Goal: Information Seeking & Learning: Learn about a topic

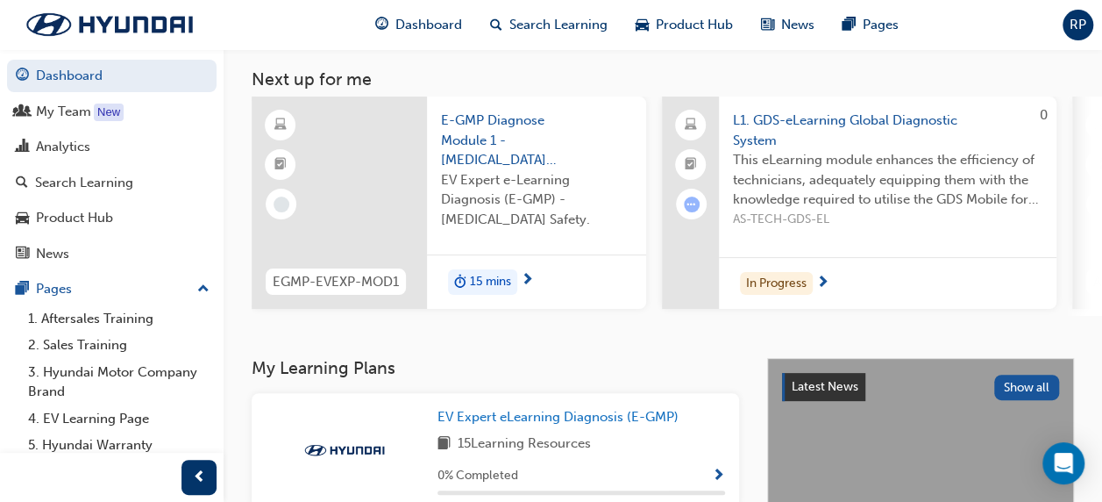
scroll to position [89, 0]
click at [854, 147] on span "L1. GDS-eLearning Global Diagnostic System" at bounding box center [888, 129] width 310 height 39
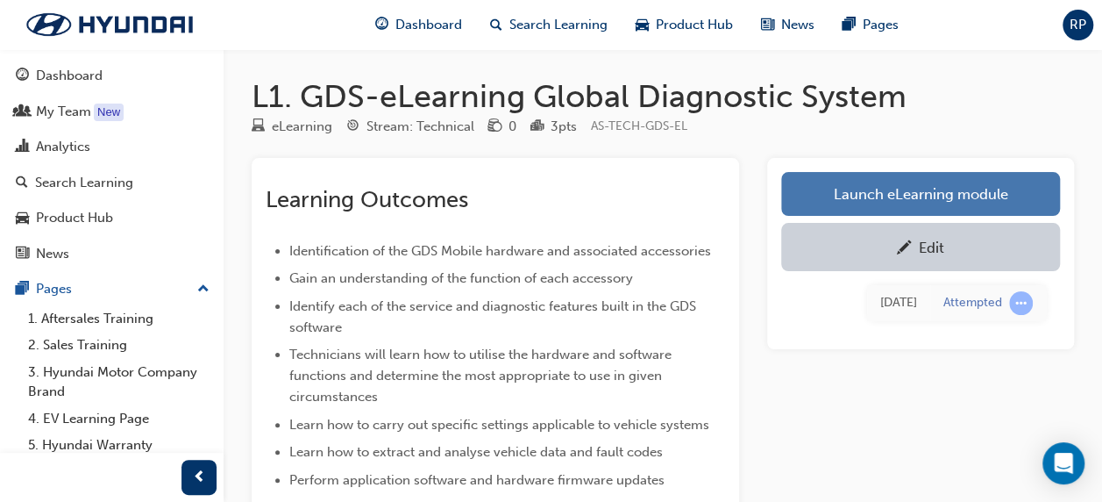
click at [907, 187] on link "Launch eLearning module" at bounding box center [920, 194] width 279 height 44
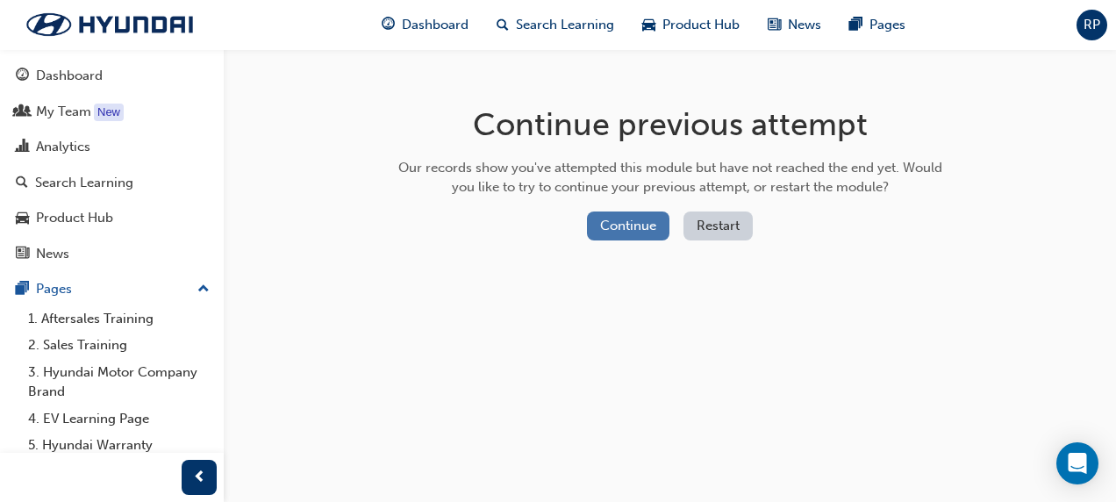
click at [626, 224] on button "Continue" at bounding box center [628, 225] width 82 height 29
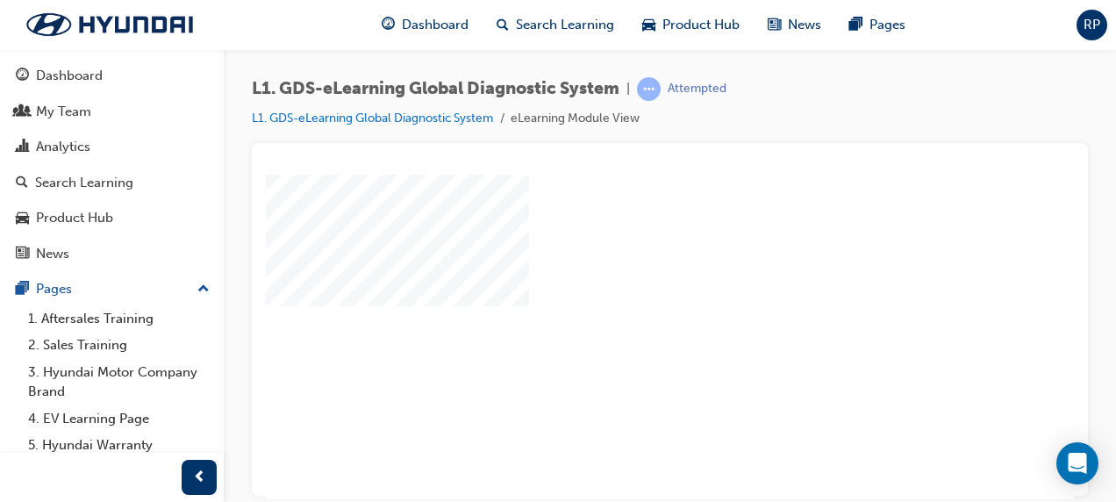
click at [619, 285] on div "play" at bounding box center [619, 285] width 0 height 0
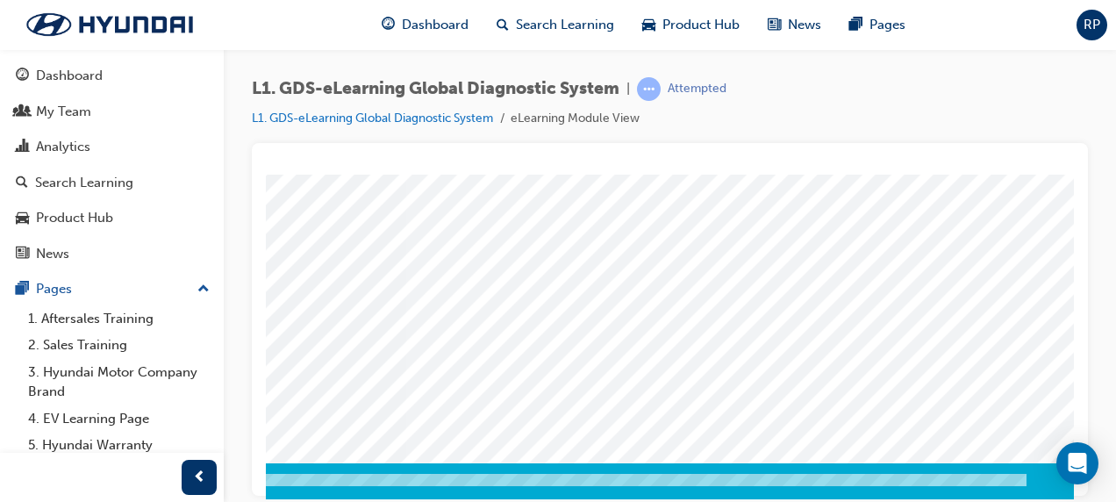
scroll to position [343, 398]
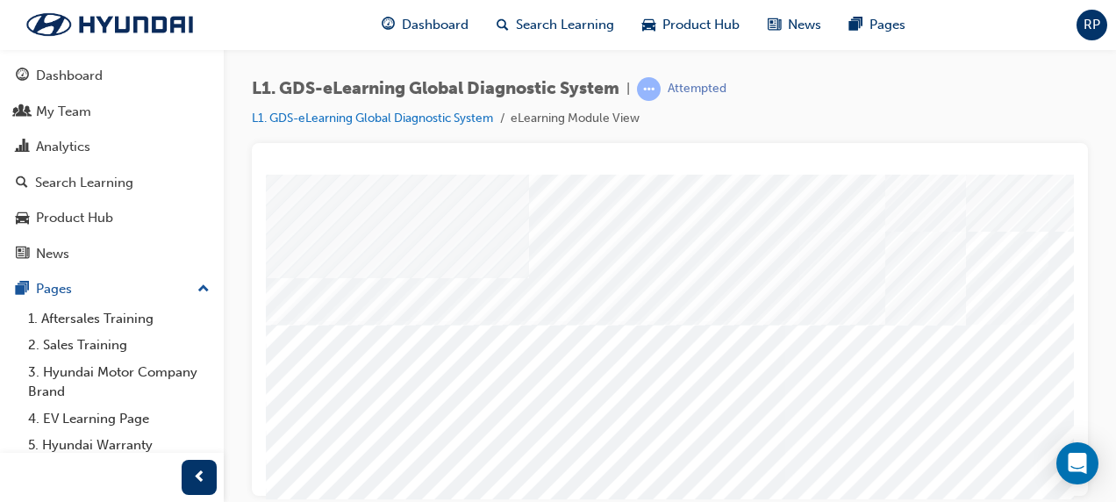
scroll to position [0, 0]
drag, startPoint x: 804, startPoint y: 239, endPoint x: 688, endPoint y: 361, distance: 169.4
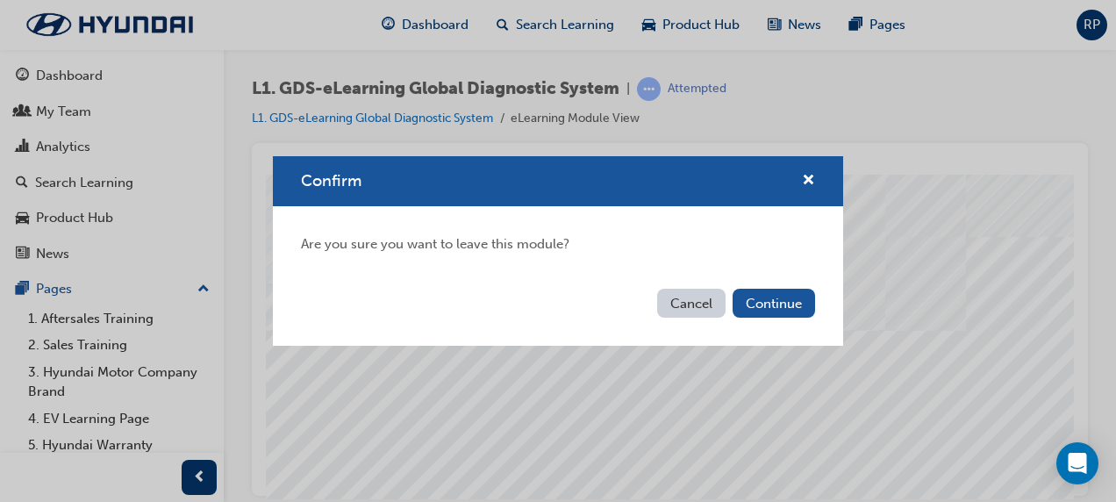
click at [700, 304] on button "Cancel" at bounding box center [691, 303] width 68 height 29
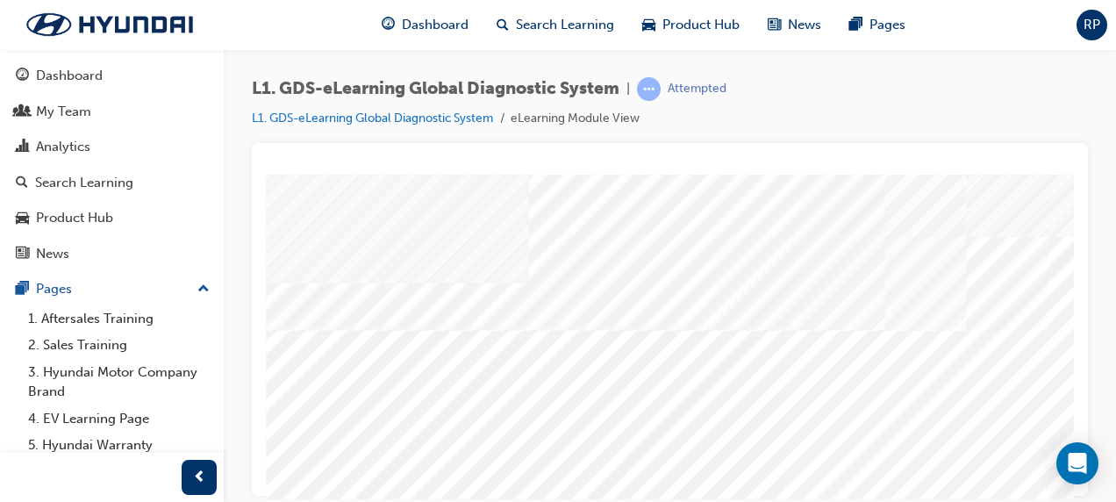
drag, startPoint x: 426, startPoint y: 280, endPoint x: 468, endPoint y: 229, distance: 66.0
click at [468, 229] on div "multistate" at bounding box center [862, 466] width 1193 height 631
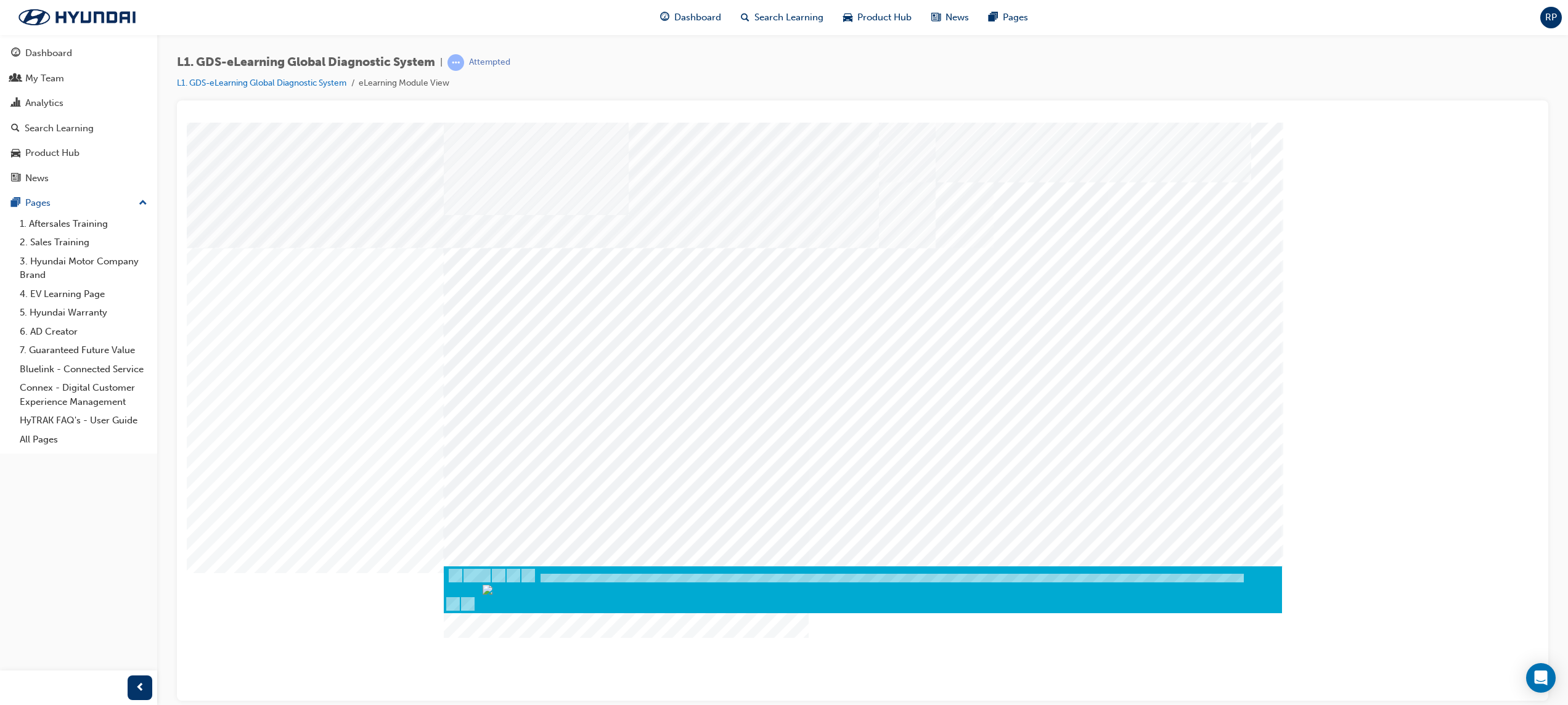
click at [784, 127] on div "multistate" at bounding box center [862, 127] width 1342 height 0
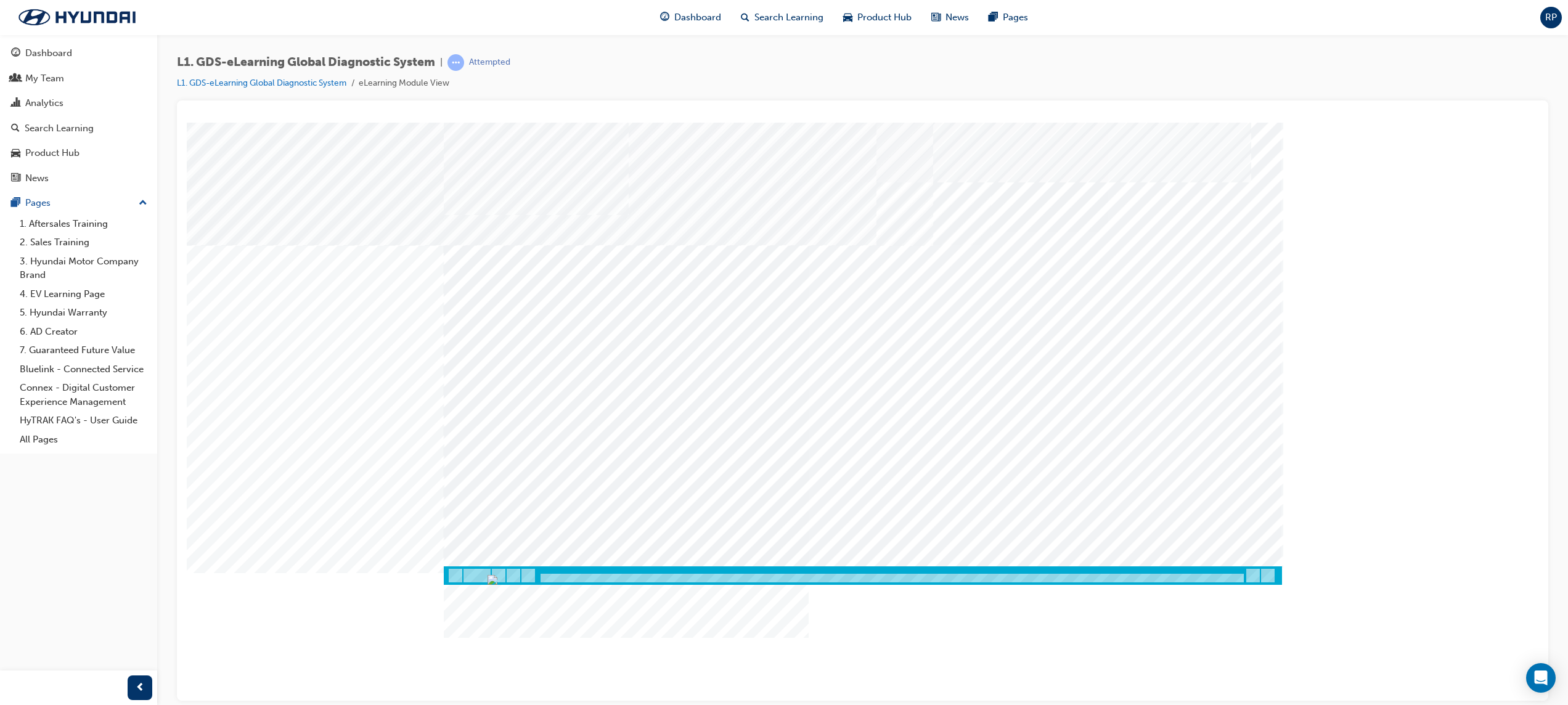
drag, startPoint x: 590, startPoint y: 579, endPoint x: 583, endPoint y: 578, distance: 7.1
click at [498, 352] on img "Progress, Slide 1 of 83" at bounding box center [493, 579] width 10 height 10
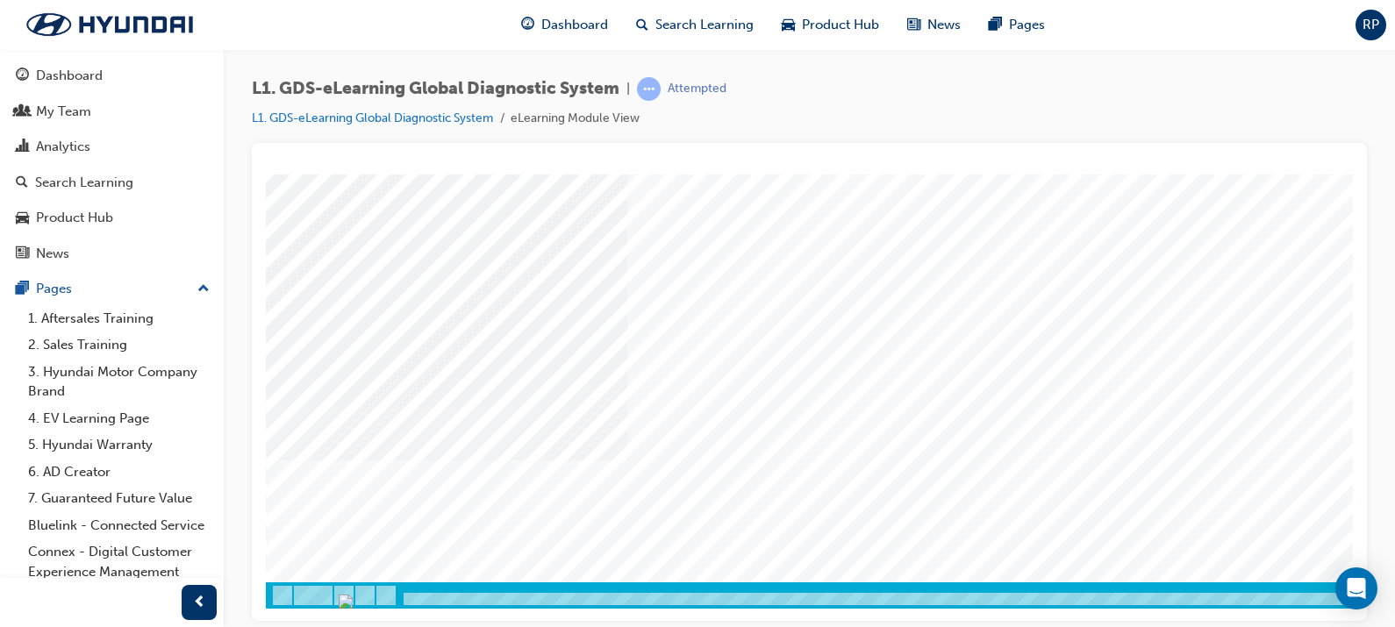
scroll to position [224, 123]
click at [356, 501] on div at bounding box center [756, 594] width 1193 height 26
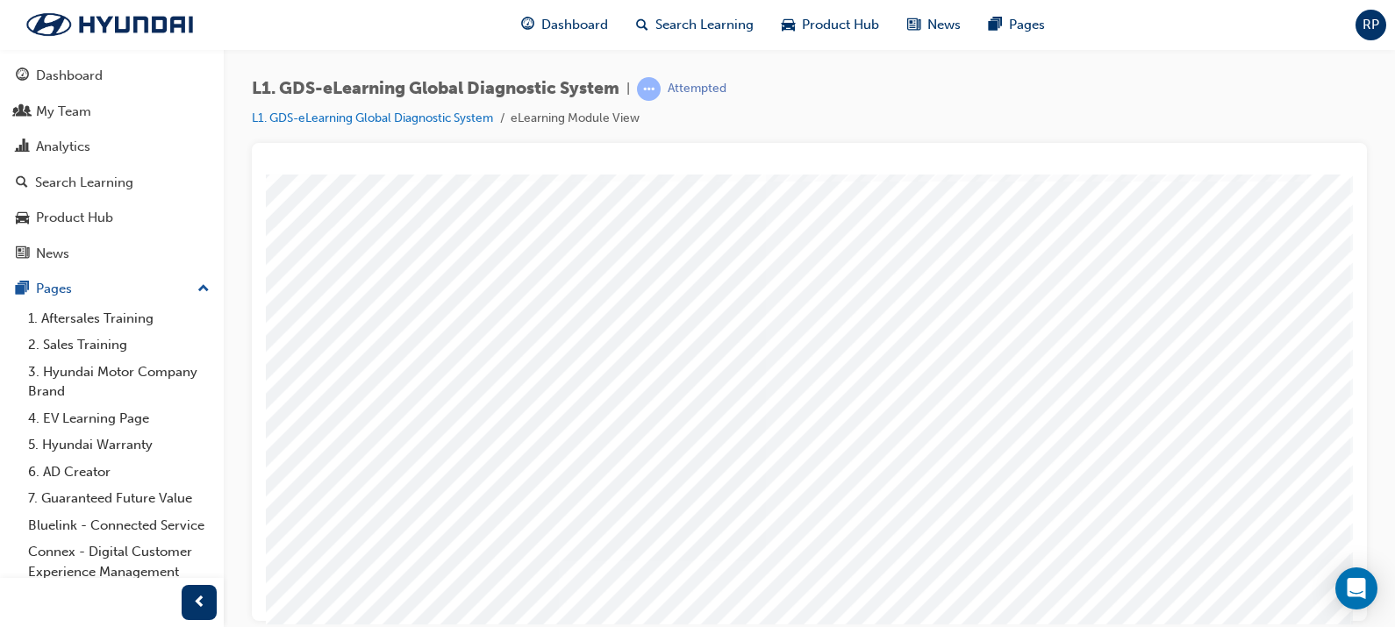
scroll to position [129, 123]
drag, startPoint x: 798, startPoint y: 343, endPoint x: 668, endPoint y: 380, distance: 134.9
click at [668, 380] on div "multistate" at bounding box center [754, 360] width 1193 height 631
drag, startPoint x: 803, startPoint y: 338, endPoint x: 789, endPoint y: 345, distance: 14.9
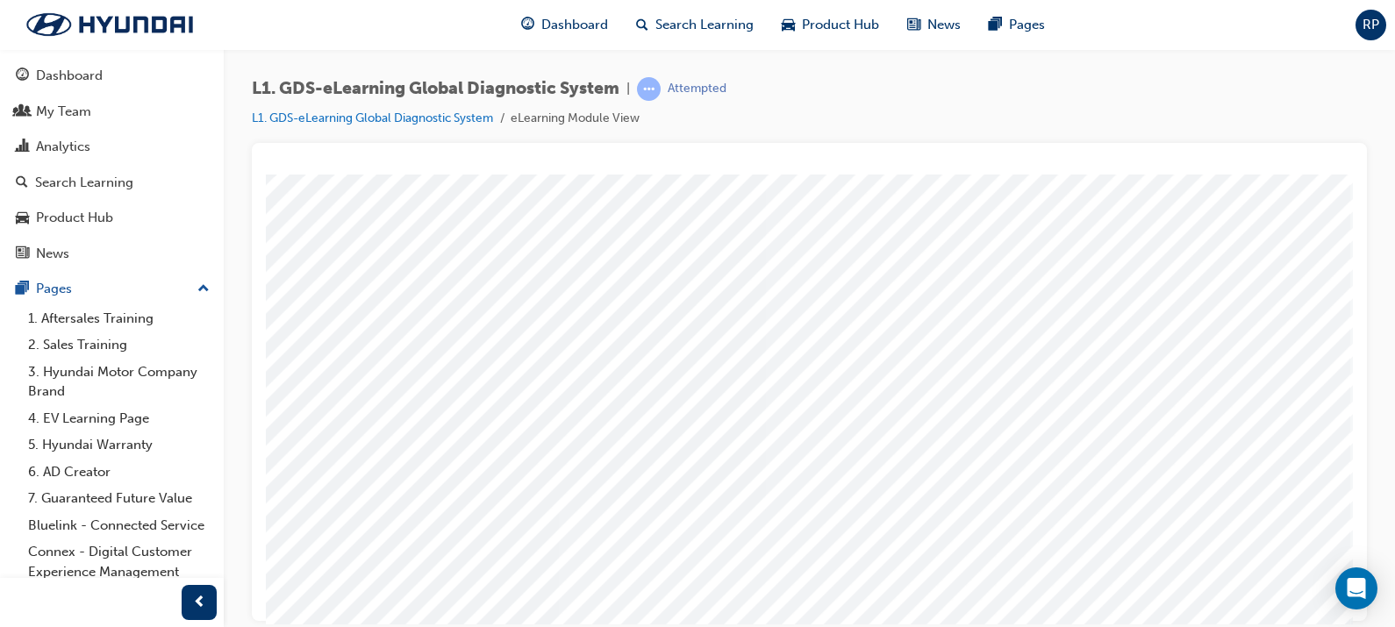
drag, startPoint x: 790, startPoint y: 508, endPoint x: 781, endPoint y: 332, distance: 175.7
click at [781, 332] on div "multistate" at bounding box center [754, 360] width 1193 height 631
drag, startPoint x: 788, startPoint y: 507, endPoint x: 796, endPoint y: 313, distance: 194.0
click at [796, 313] on div "multistate" at bounding box center [754, 360] width 1193 height 631
drag, startPoint x: 931, startPoint y: 332, endPoint x: 866, endPoint y: 332, distance: 64.9
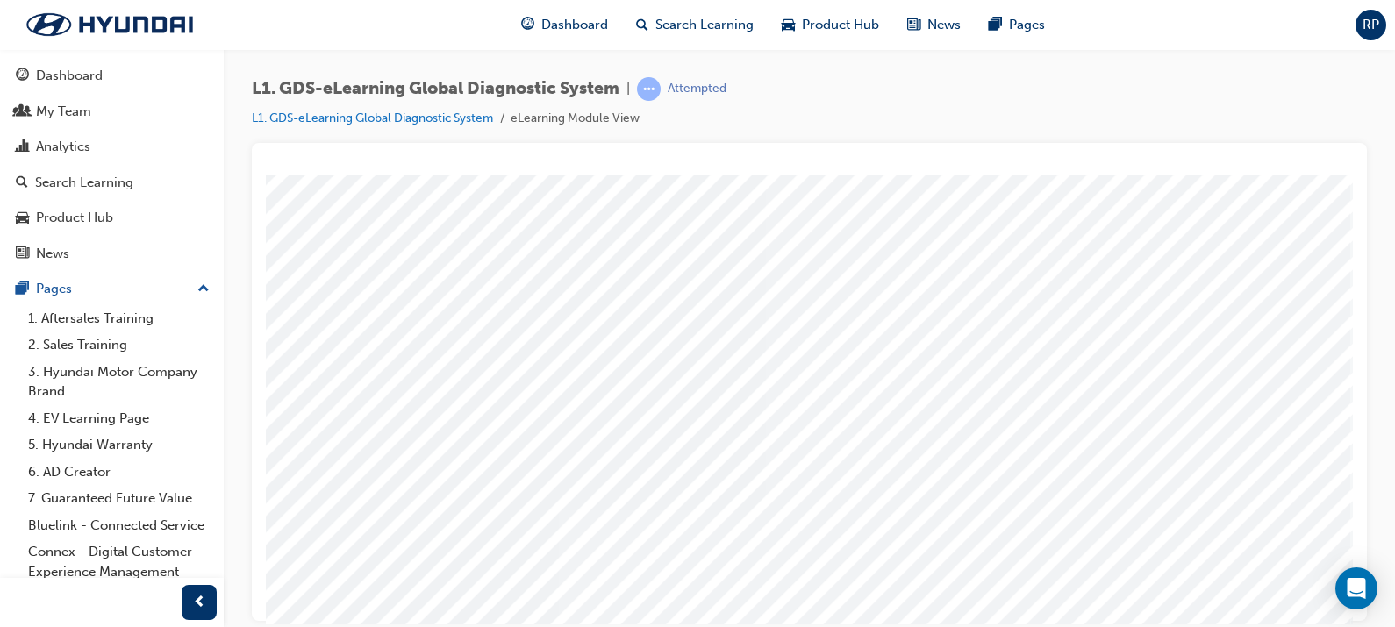
click at [866, 332] on div "multistate" at bounding box center [754, 360] width 1193 height 631
drag, startPoint x: 780, startPoint y: 510, endPoint x: 792, endPoint y: 359, distance: 152.2
click at [792, 359] on div "multistate" at bounding box center [754, 360] width 1193 height 631
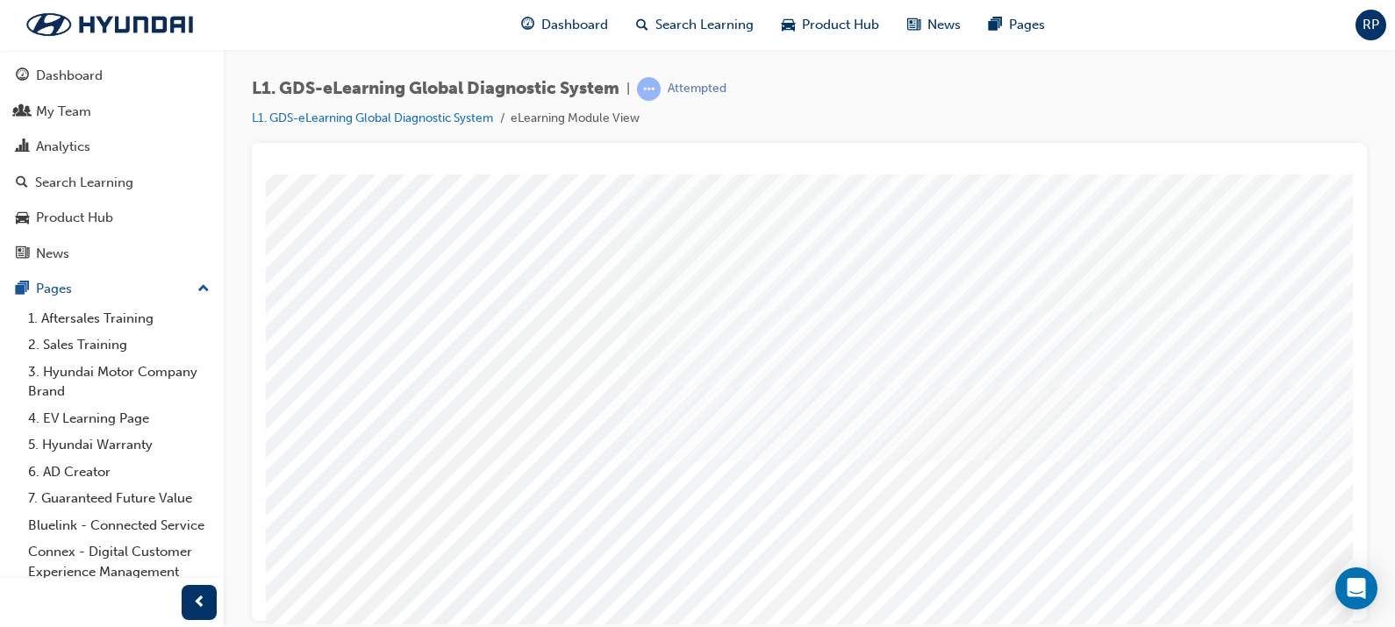
scroll to position [224, 0]
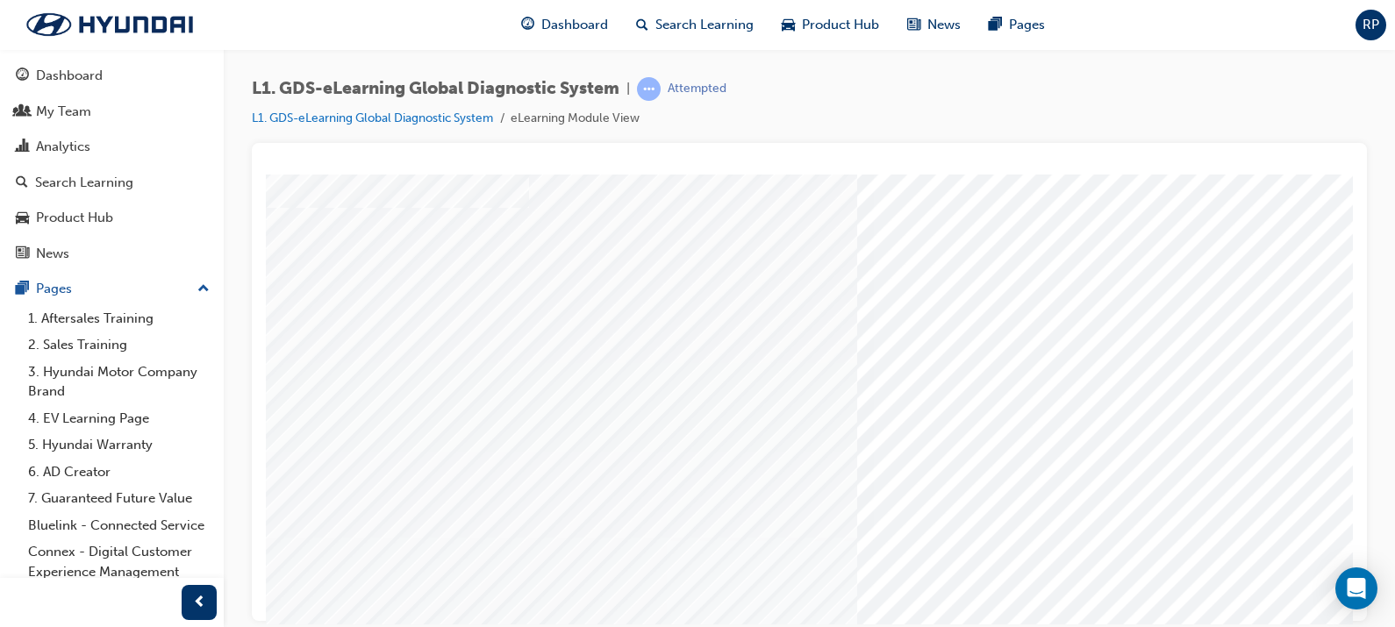
scroll to position [97, 0]
drag, startPoint x: 489, startPoint y: 395, endPoint x: 988, endPoint y: 476, distance: 504.8
drag, startPoint x: 428, startPoint y: 489, endPoint x: 992, endPoint y: 254, distance: 611.0
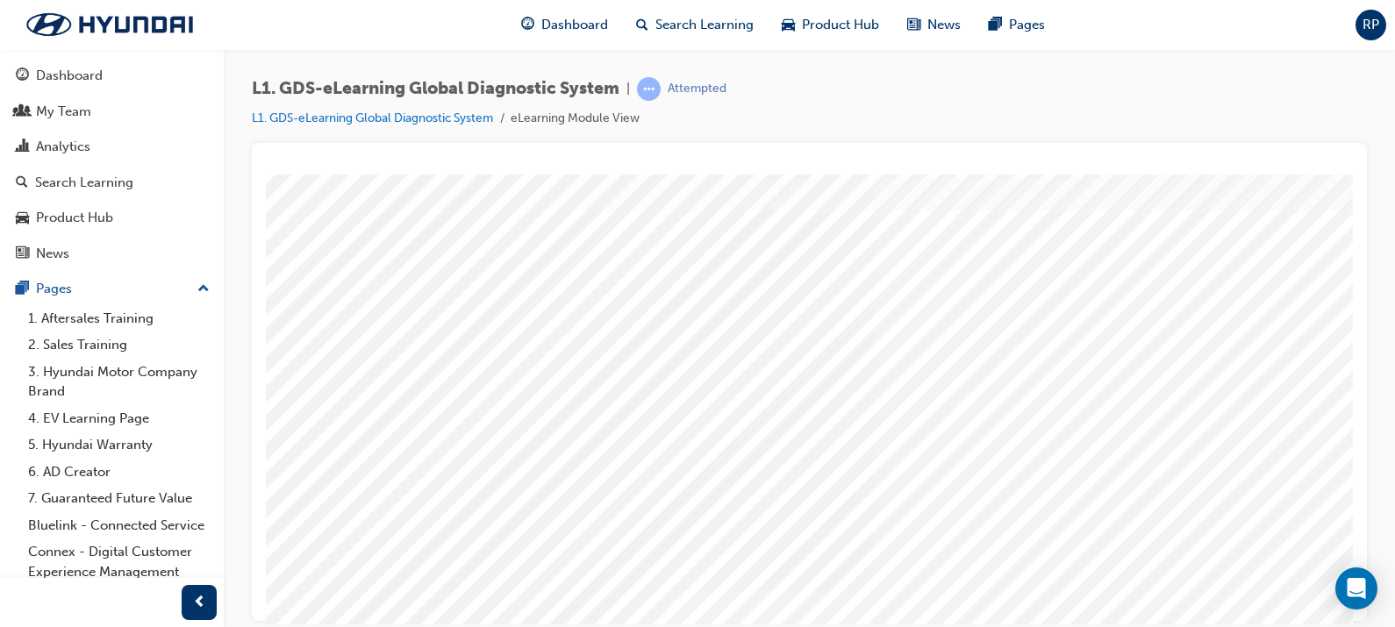
scroll to position [46, 0]
drag, startPoint x: 491, startPoint y: 449, endPoint x: 1011, endPoint y: 336, distance: 532.3
drag, startPoint x: 896, startPoint y: 292, endPoint x: 917, endPoint y: 489, distance: 198.5
click at [917, 489] on div "multistate" at bounding box center [862, 316] width 1193 height 631
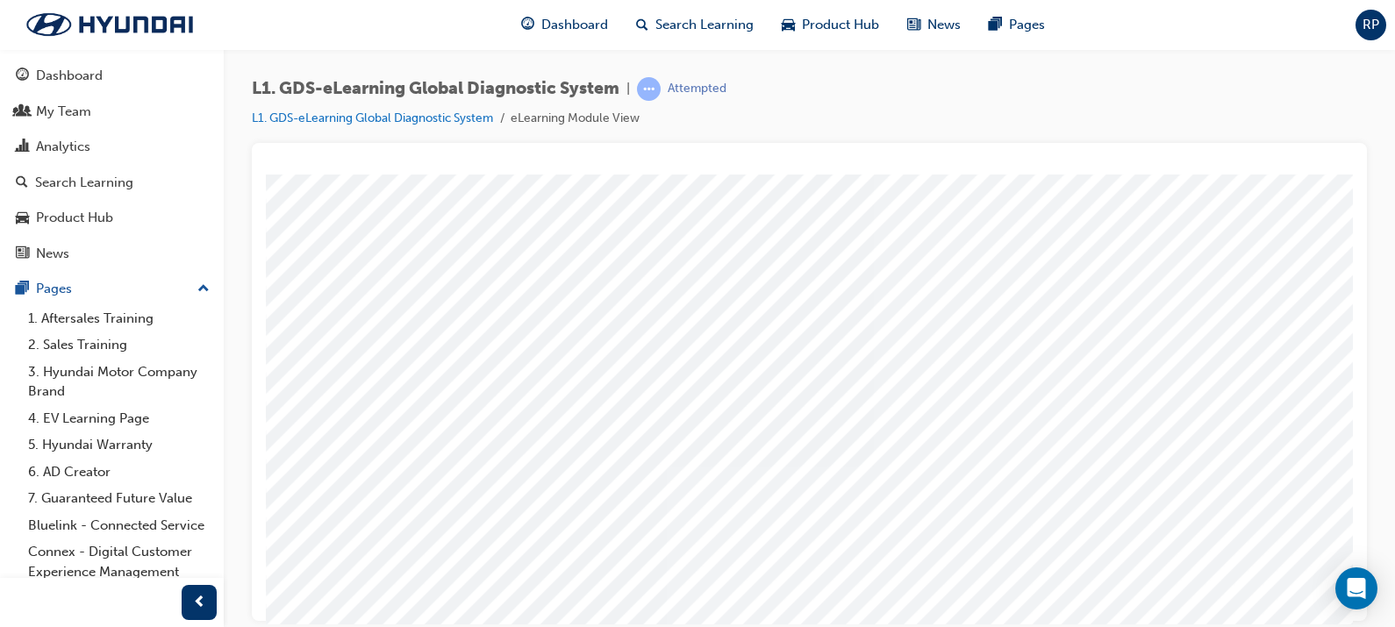
drag, startPoint x: 910, startPoint y: 290, endPoint x: 734, endPoint y: 451, distance: 238.4
click at [834, 458] on div "multistate" at bounding box center [862, 316] width 1193 height 631
drag, startPoint x: 485, startPoint y: 403, endPoint x: 969, endPoint y: 289, distance: 497.4
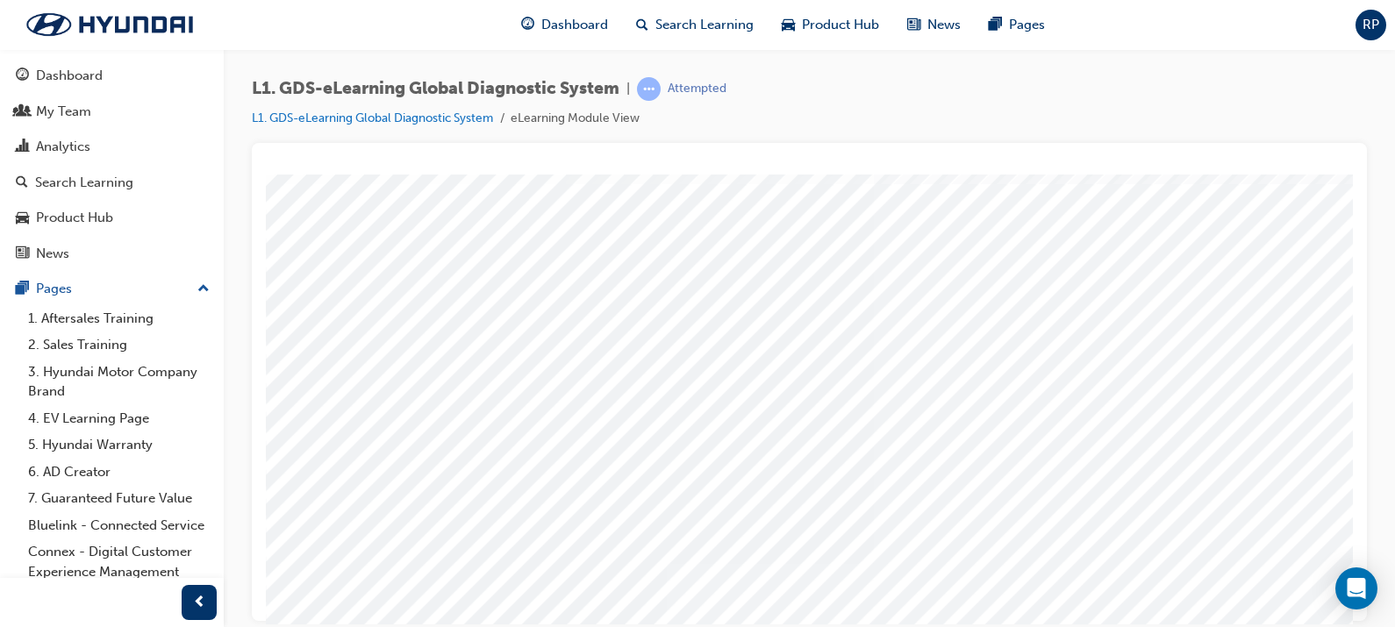
drag, startPoint x: 901, startPoint y: 468, endPoint x: 916, endPoint y: 360, distance: 109.8
click at [916, 360] on div "multistate" at bounding box center [862, 413] width 1193 height 631
drag, startPoint x: 901, startPoint y: 456, endPoint x: 945, endPoint y: 360, distance: 105.5
click at [945, 360] on div "multistate" at bounding box center [862, 413] width 1193 height 631
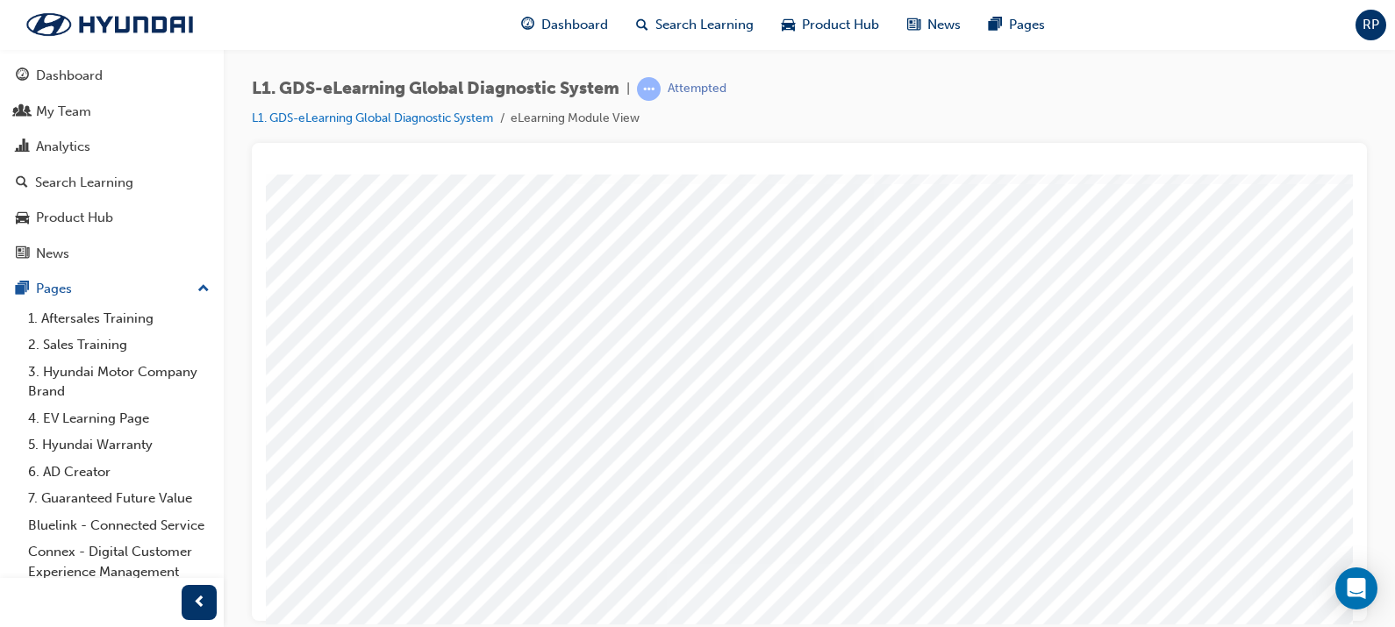
drag, startPoint x: 913, startPoint y: 487, endPoint x: 1148, endPoint y: 466, distance: 236.0
click at [1115, 466] on div "multistate" at bounding box center [862, 413] width 1193 height 631
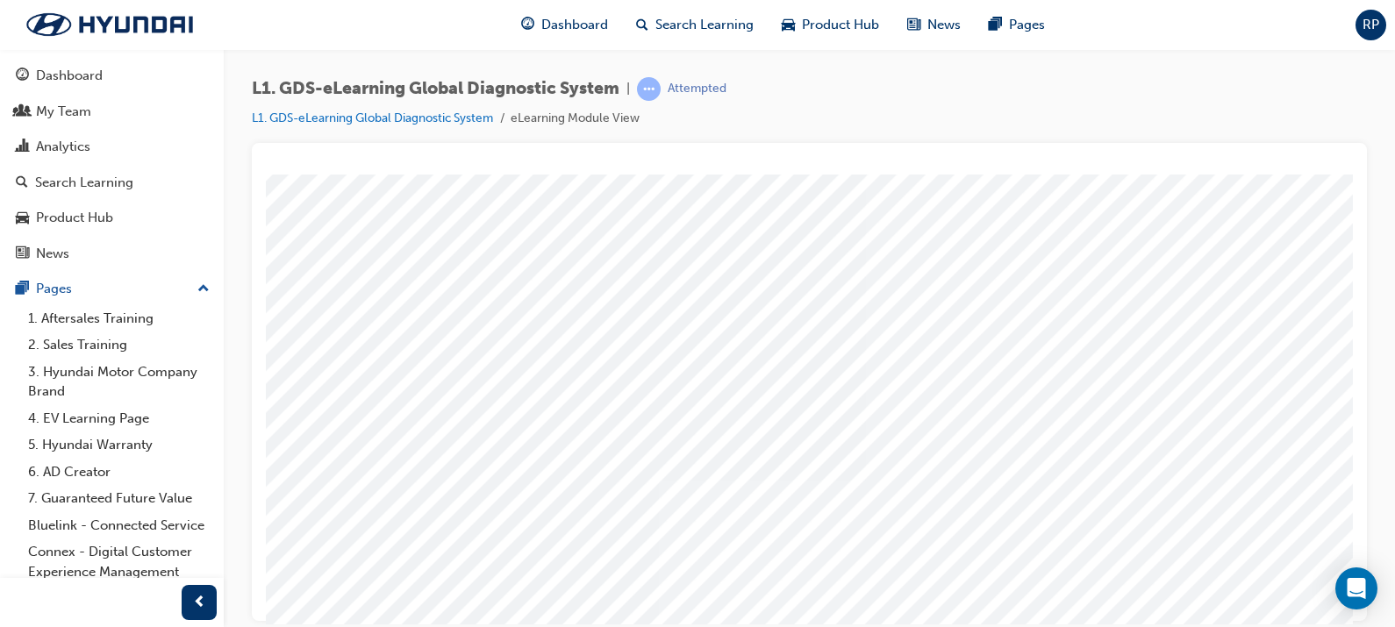
scroll to position [160, 8]
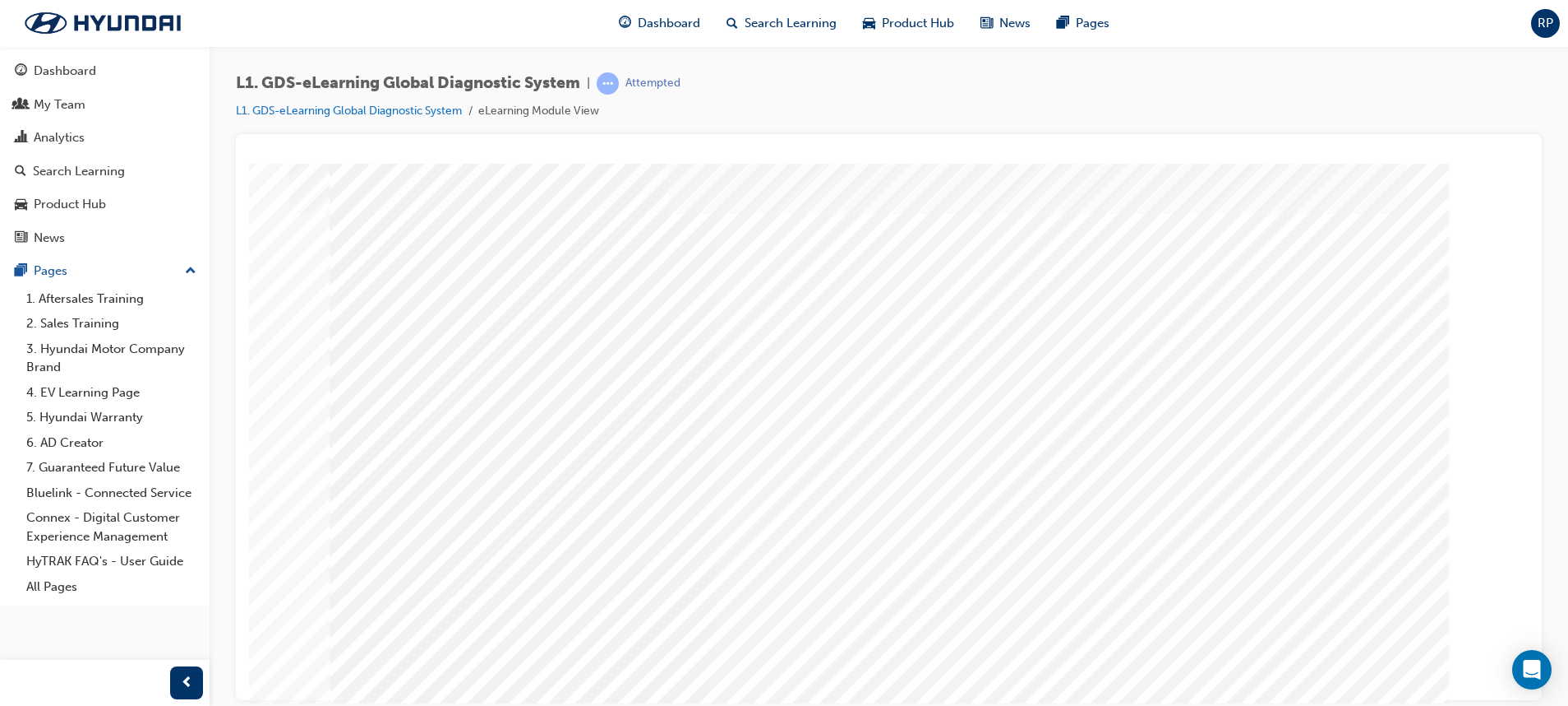
scroll to position [28, 0]
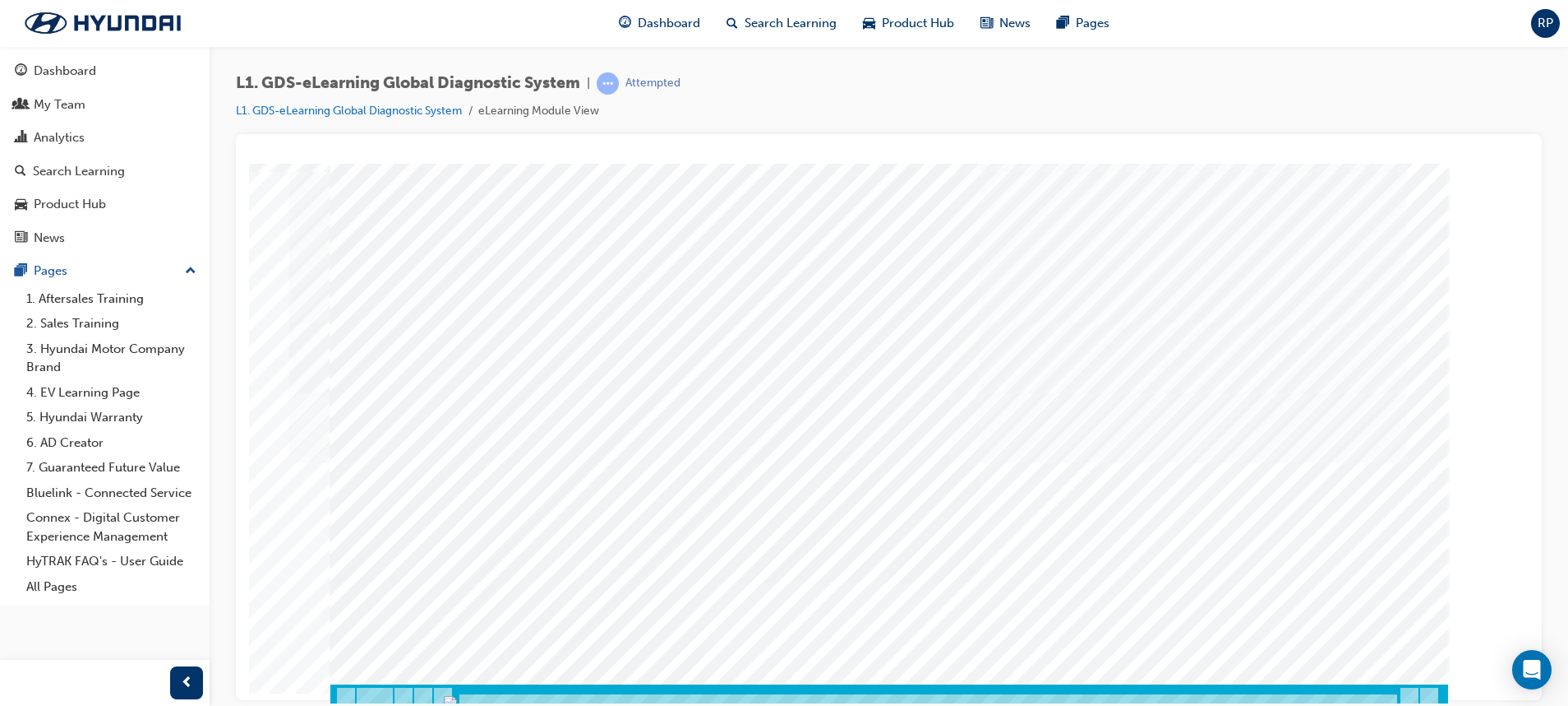
scroll to position [77, 0]
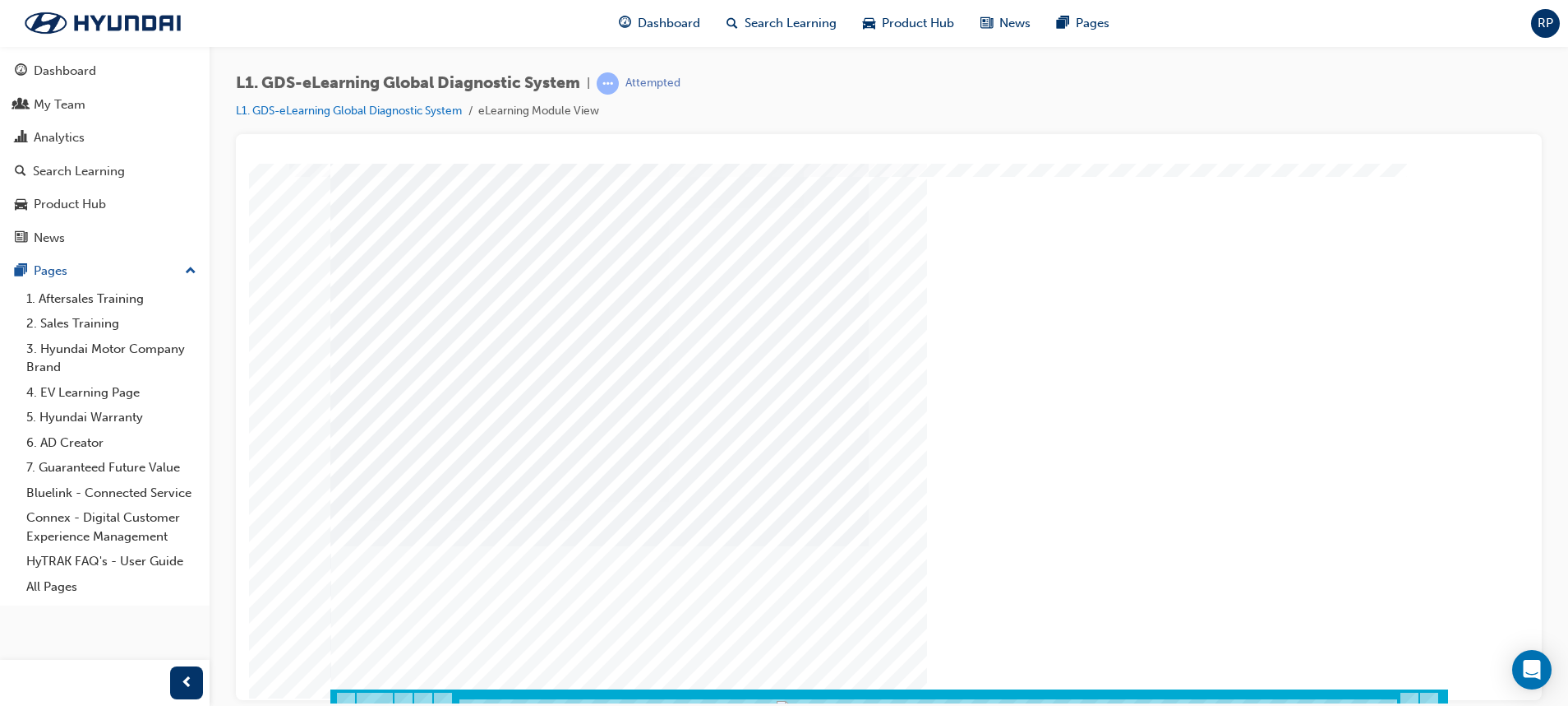
scroll to position [77, 0]
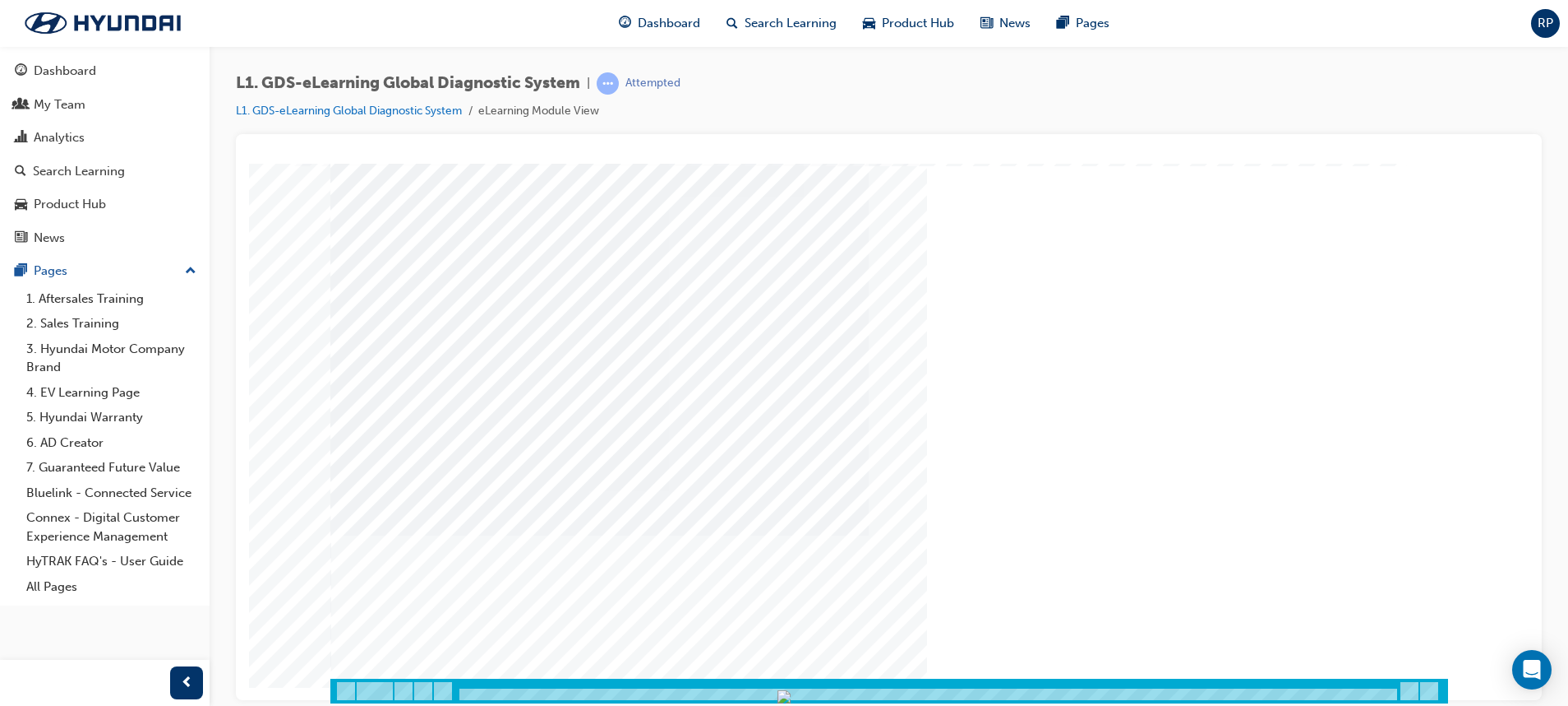
click at [426, 470] on div at bounding box center [889, 690] width 1118 height 24
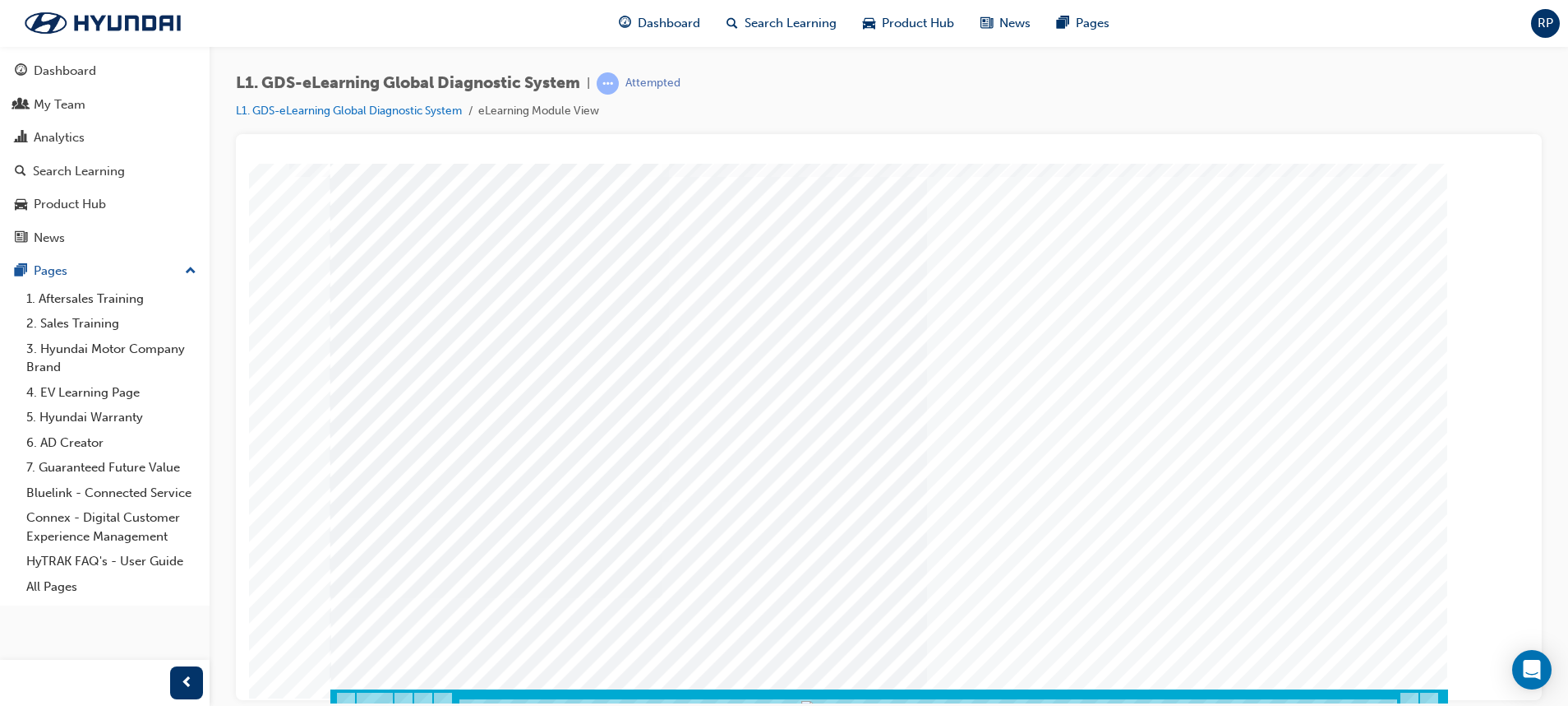
scroll to position [65, 0]
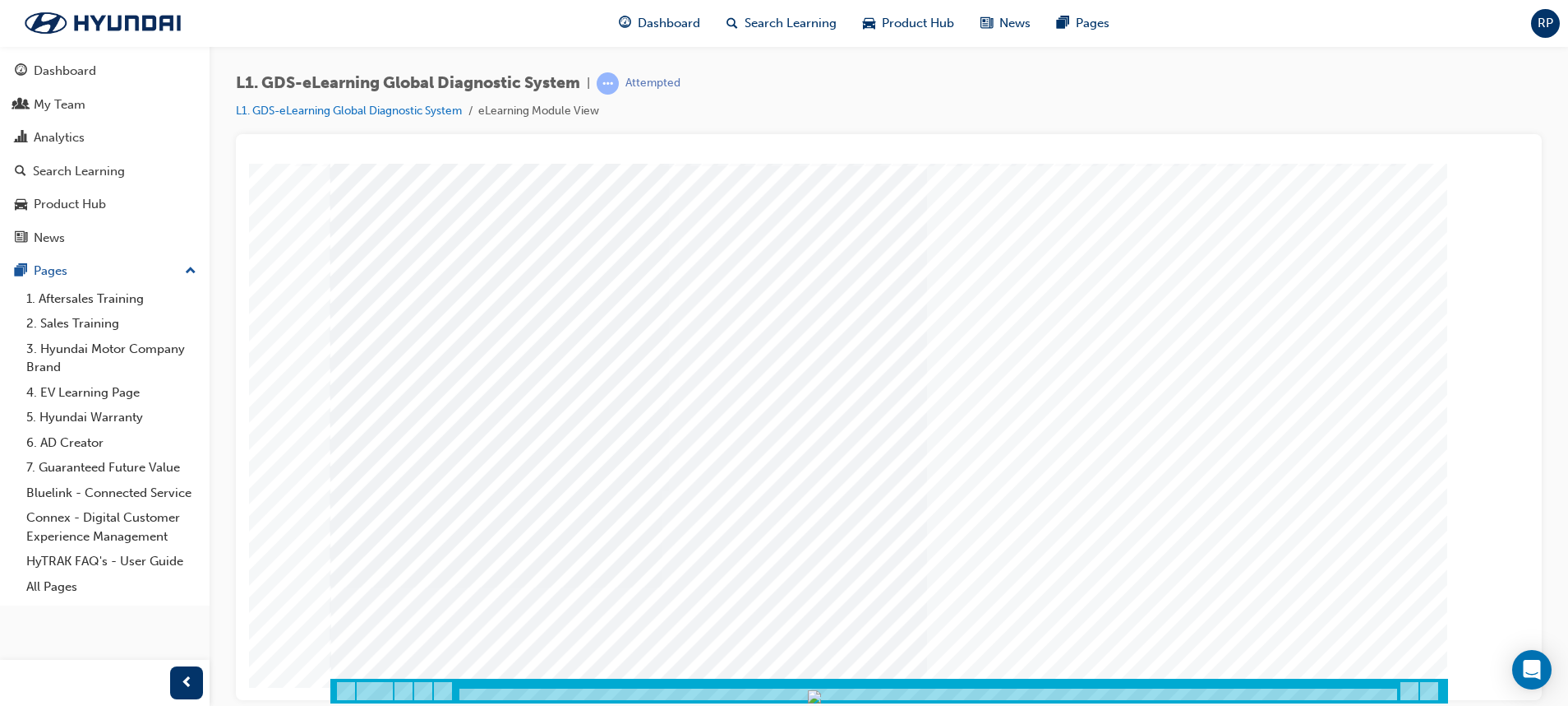
scroll to position [0, 0]
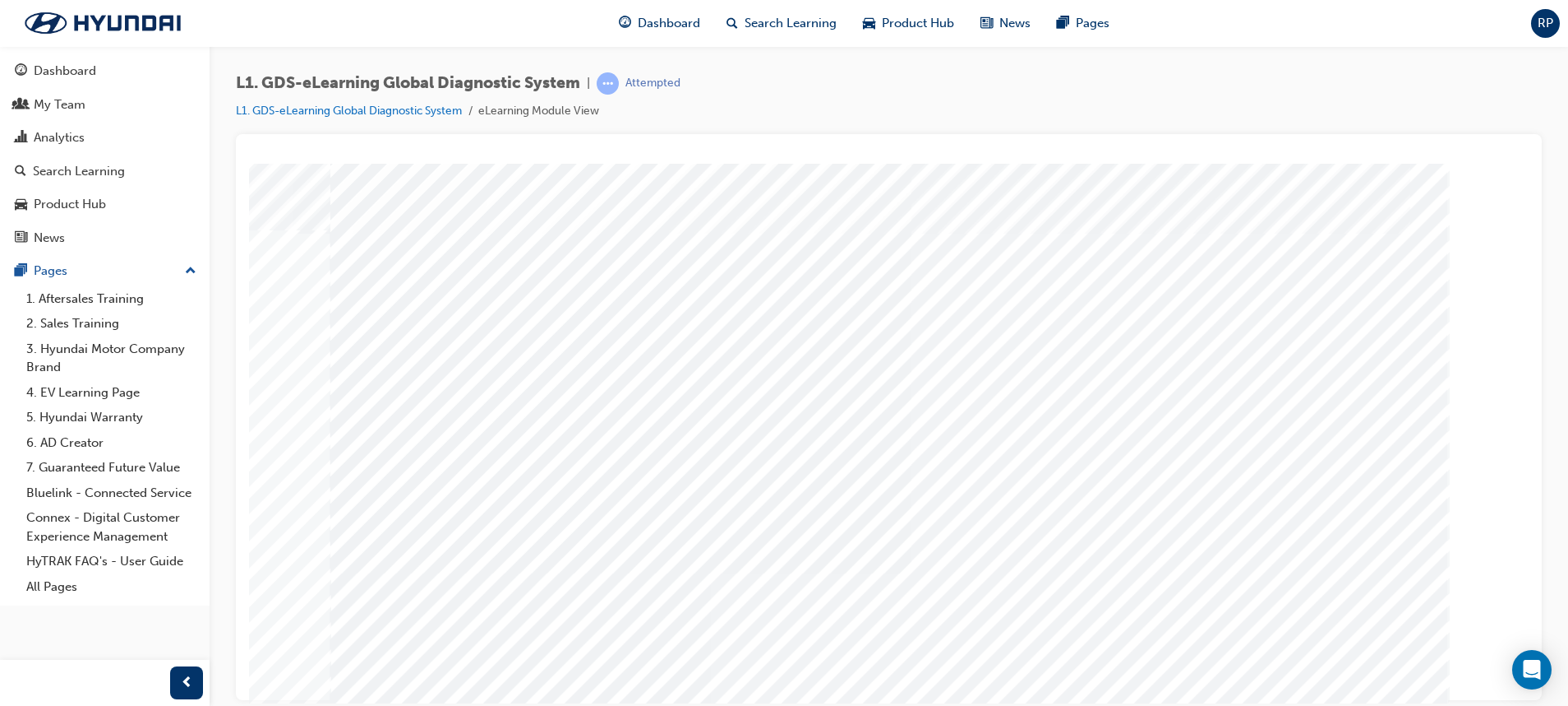
scroll to position [5, 0]
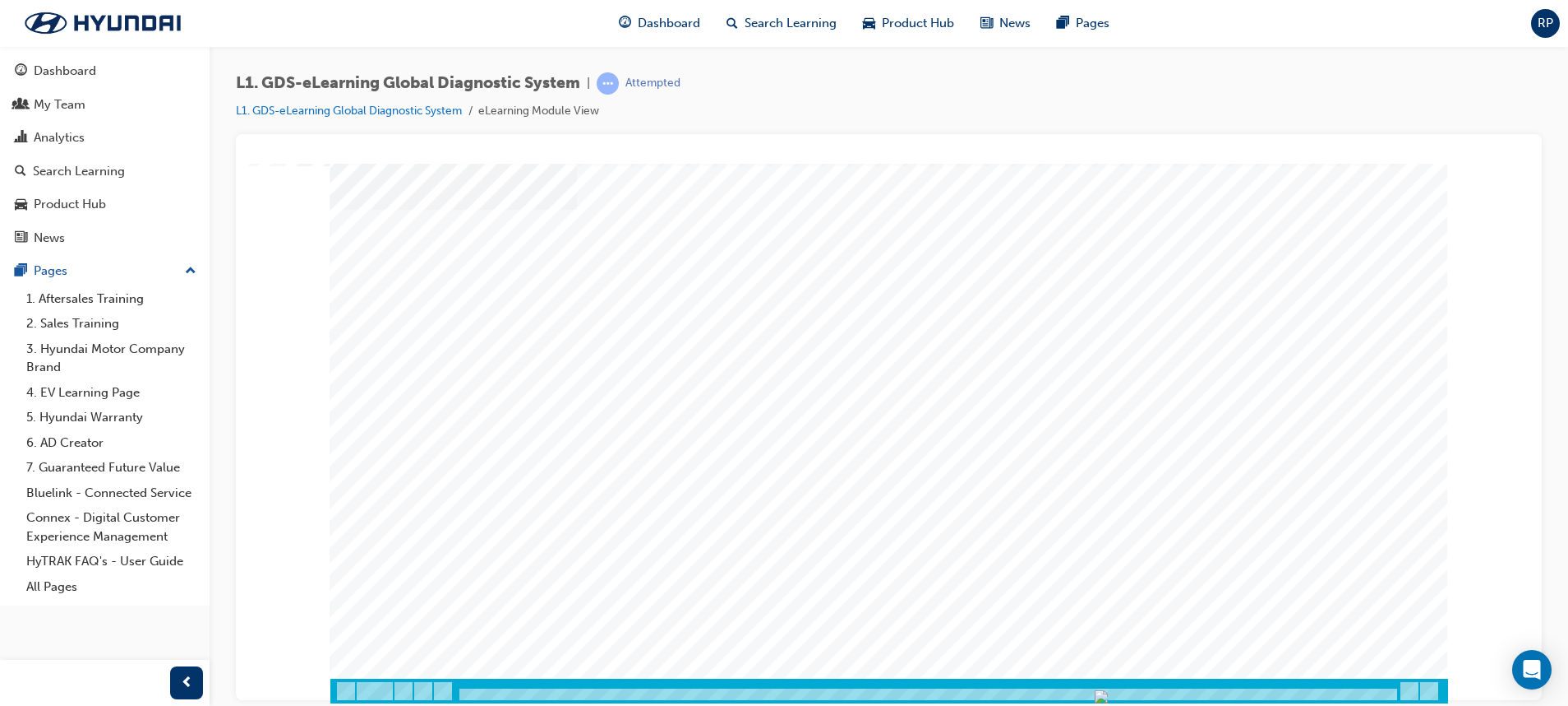
scroll to position [0, 0]
